Goal: Task Accomplishment & Management: Manage account settings

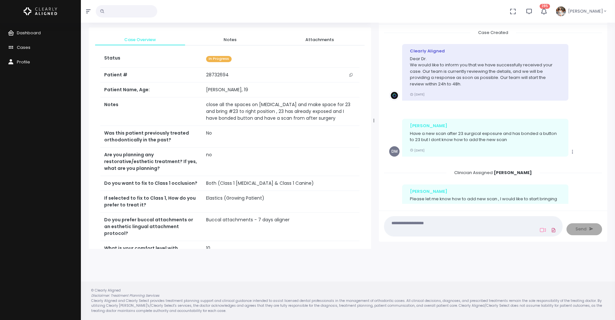
scroll to position [199, 0]
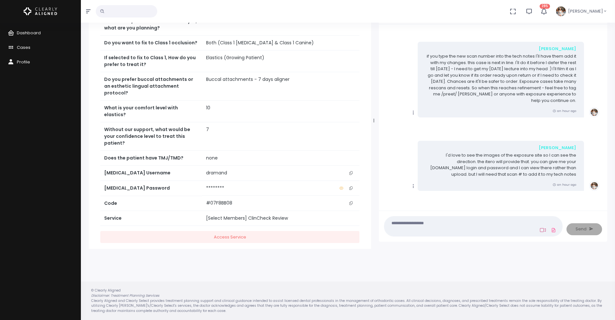
click at [543, 229] on icon at bounding box center [543, 229] width 6 height 5
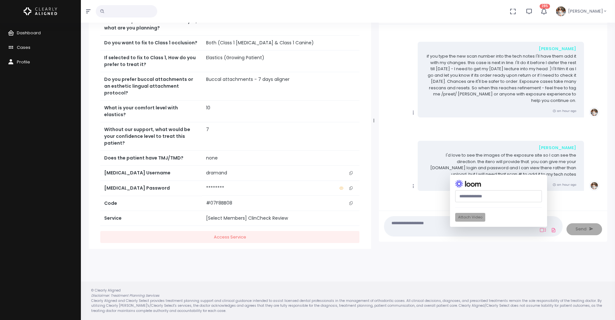
click at [496, 197] on input "text" at bounding box center [498, 196] width 87 height 12
paste input "**********"
type input "**********"
click at [471, 215] on button "Attach Video" at bounding box center [470, 217] width 30 height 9
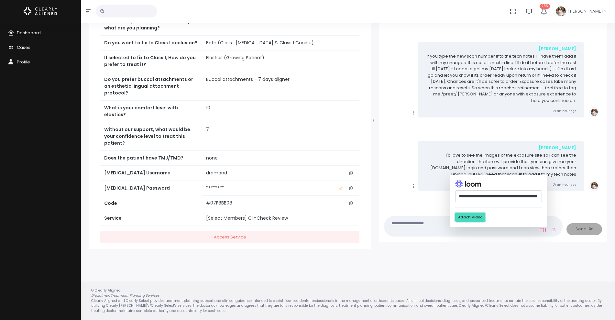
scroll to position [0, 0]
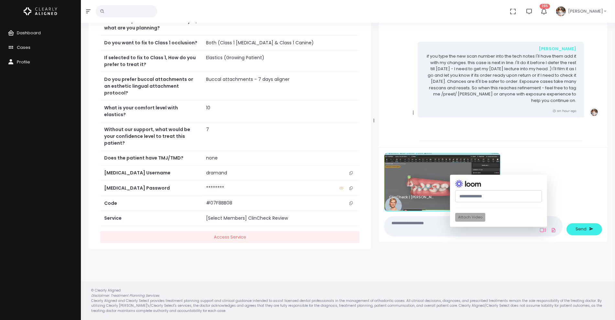
click at [433, 226] on textarea at bounding box center [460, 226] width 145 height 15
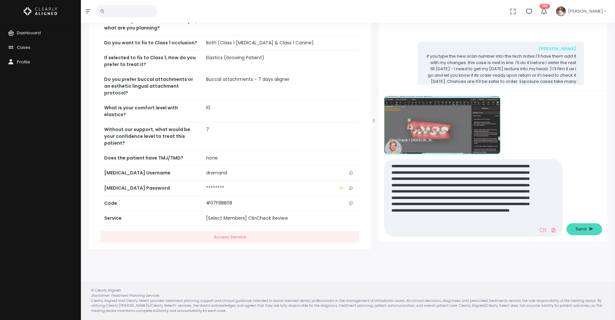
type textarea "**********"
click at [581, 229] on span "Send" at bounding box center [580, 229] width 11 height 6
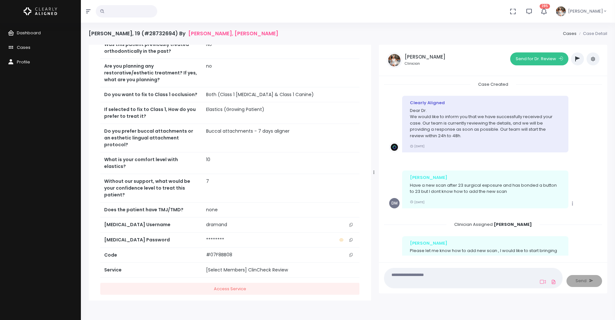
click at [541, 62] on button "Send for Dr. Review" at bounding box center [539, 58] width 58 height 13
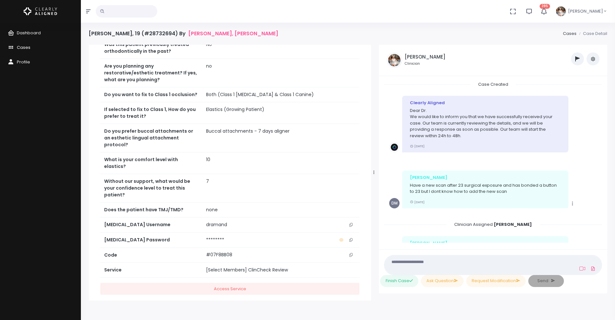
click at [26, 47] on span "Cases" at bounding box center [24, 47] width 14 height 6
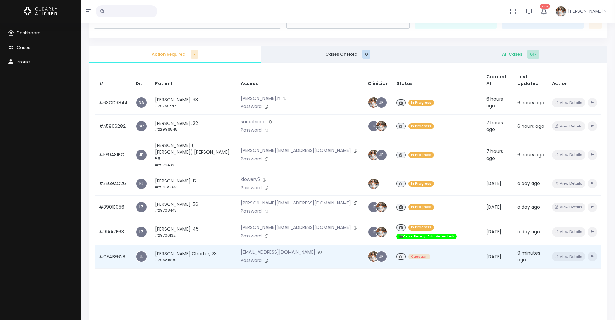
scroll to position [81, 0]
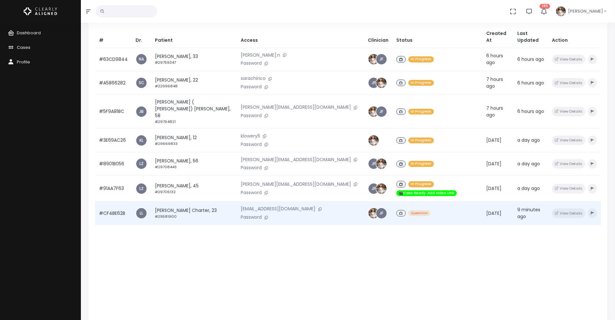
click at [113, 201] on td "#CF4BE62B" at bounding box center [113, 213] width 37 height 24
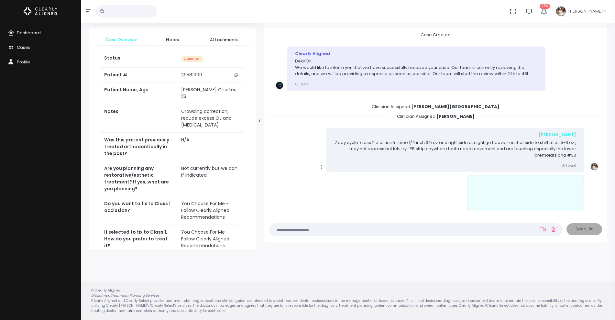
scroll to position [564, 0]
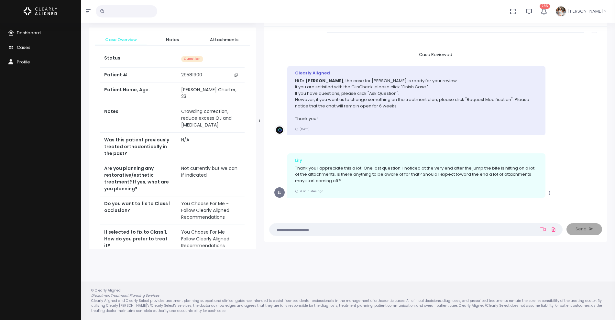
click at [315, 230] on textarea at bounding box center [403, 229] width 260 height 7
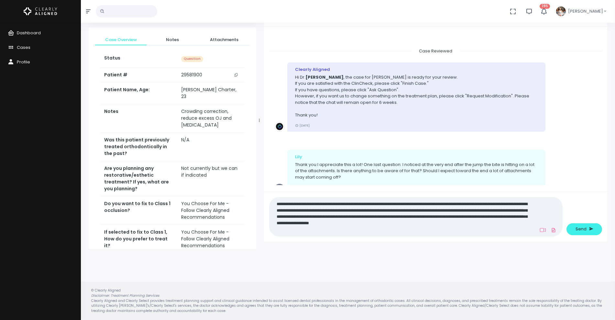
scroll to position [0, 0]
type textarea "**********"
click at [584, 230] on span "Send" at bounding box center [580, 229] width 11 height 6
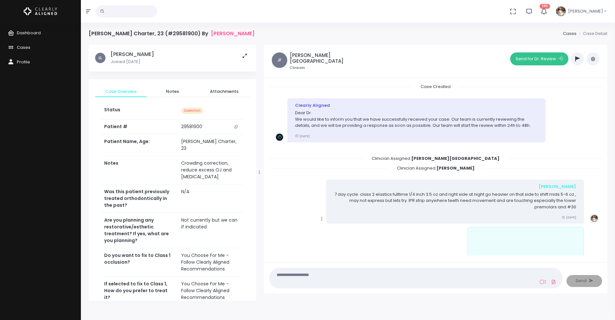
click at [533, 61] on button "Send for Dr. Review" at bounding box center [539, 58] width 58 height 13
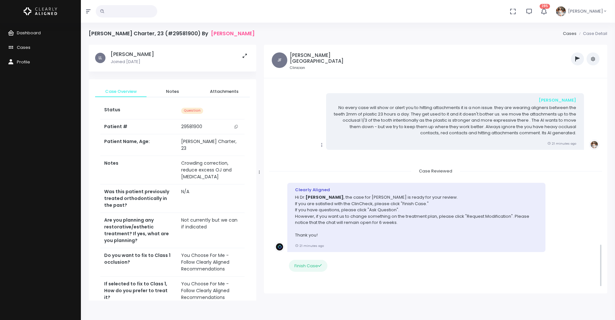
scroll to position [769, 0]
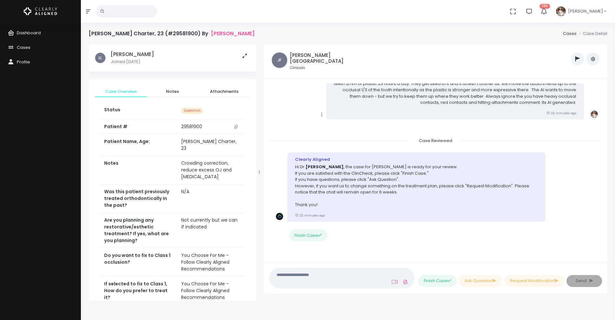
click at [580, 154] on div "Clearly Aligned Hi [PERSON_NAME] , the case for [PERSON_NAME] Charter is ready …" at bounding box center [435, 186] width 322 height 69
click at [26, 46] on span "Cases" at bounding box center [24, 47] width 14 height 6
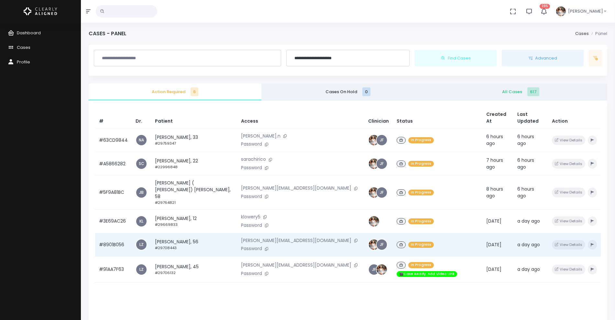
click at [107, 233] on td "#8901B056" at bounding box center [113, 245] width 37 height 24
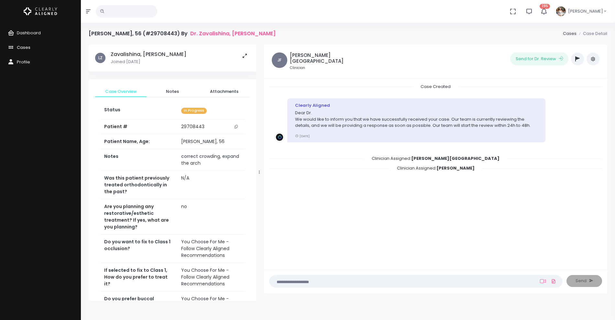
click at [28, 43] on link "Cases" at bounding box center [40, 47] width 81 height 15
